Goal: Find contact information: Find contact information

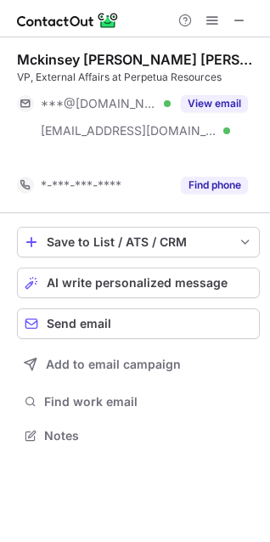
scroll to position [396, 270]
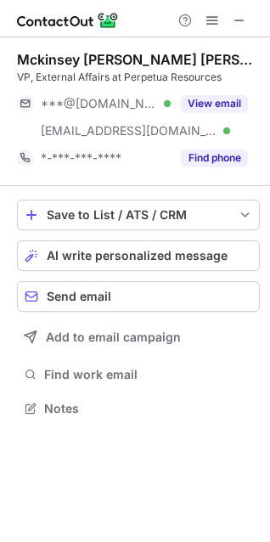
click at [211, 105] on button "View email" at bounding box center [214, 103] width 67 height 17
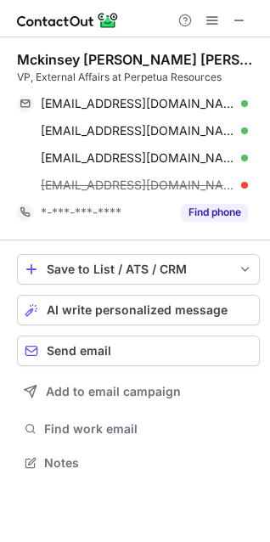
scroll to position [451, 270]
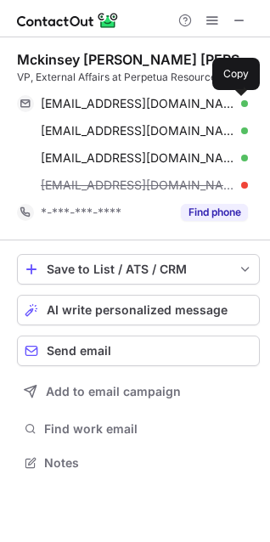
click at [241, 101] on span at bounding box center [240, 104] width 14 height 14
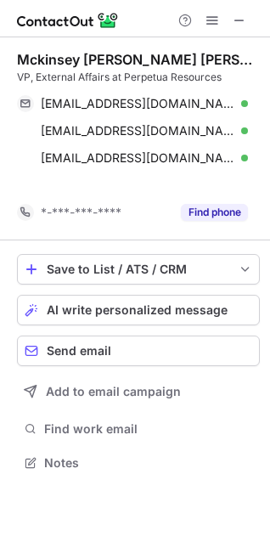
scroll to position [423, 270]
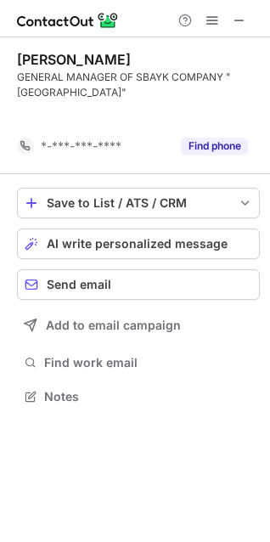
scroll to position [357, 270]
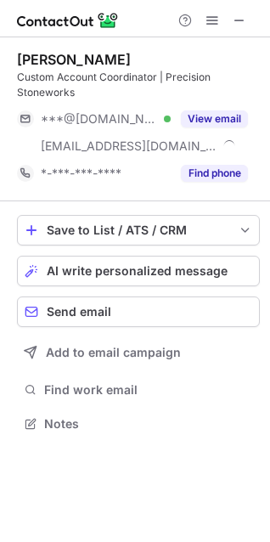
scroll to position [411, 270]
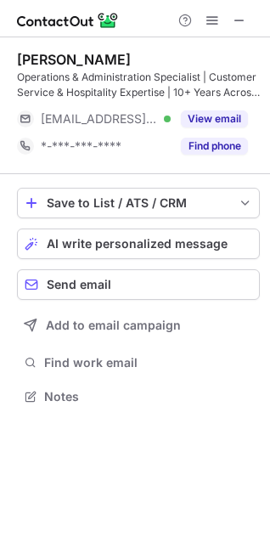
scroll to position [384, 270]
